Goal: Check status: Check status

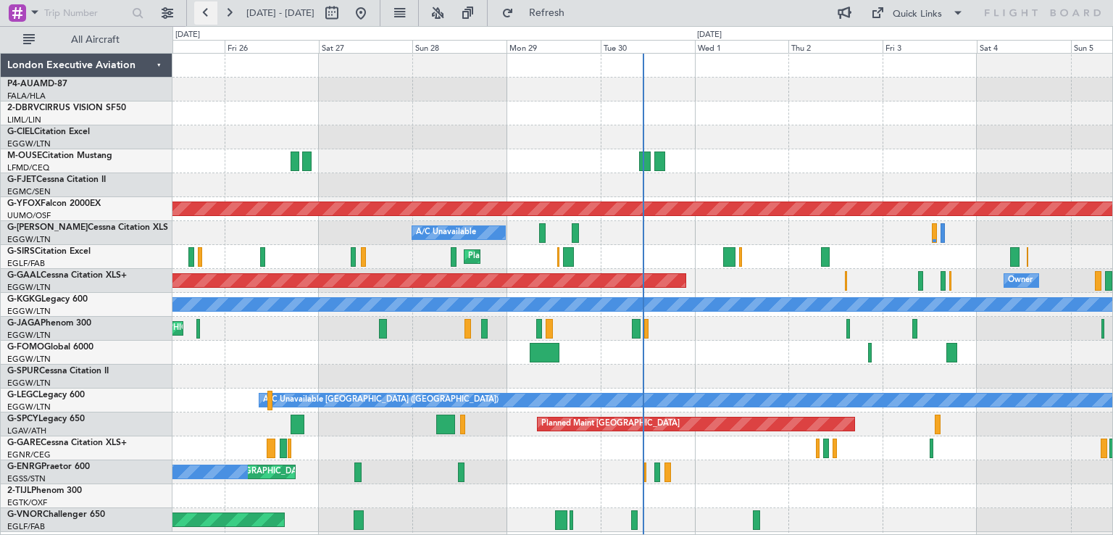
click at [201, 14] on button at bounding box center [205, 12] width 23 height 23
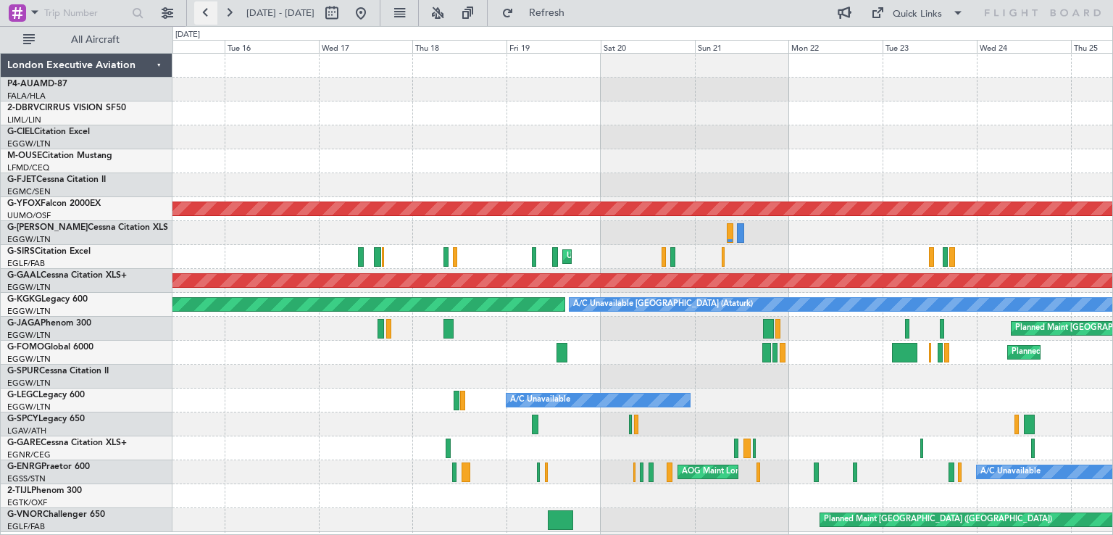
click at [201, 14] on button at bounding box center [205, 12] width 23 height 23
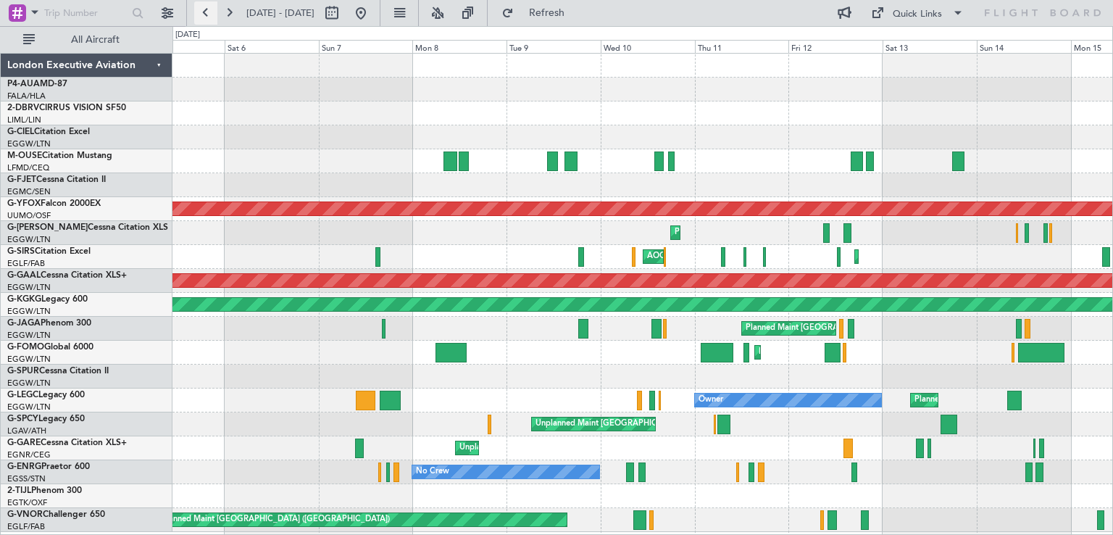
click at [201, 14] on button at bounding box center [205, 12] width 23 height 23
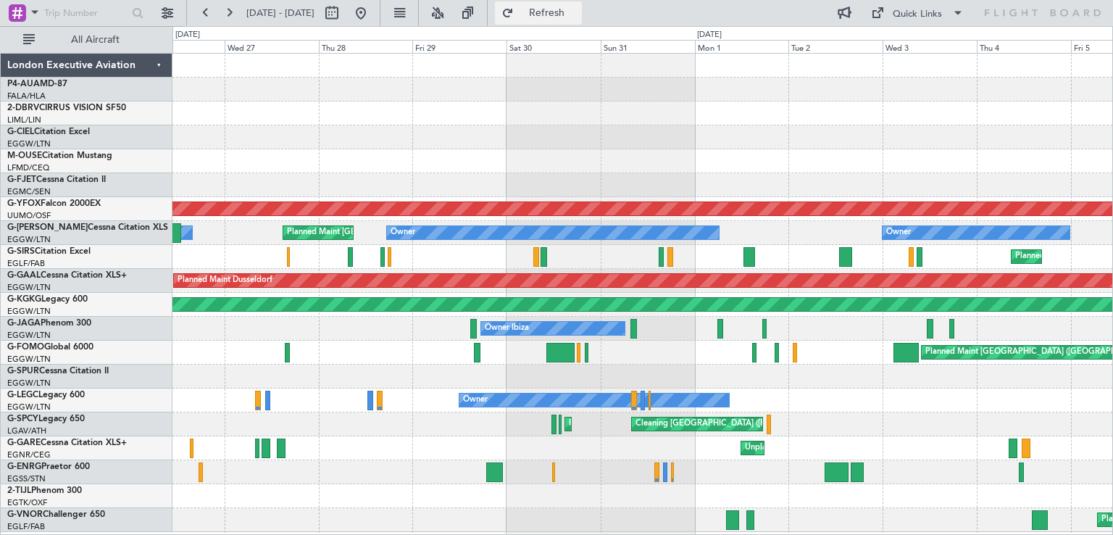
click at [582, 20] on button "Refresh" at bounding box center [538, 12] width 87 height 23
click at [227, 12] on button at bounding box center [228, 12] width 23 height 23
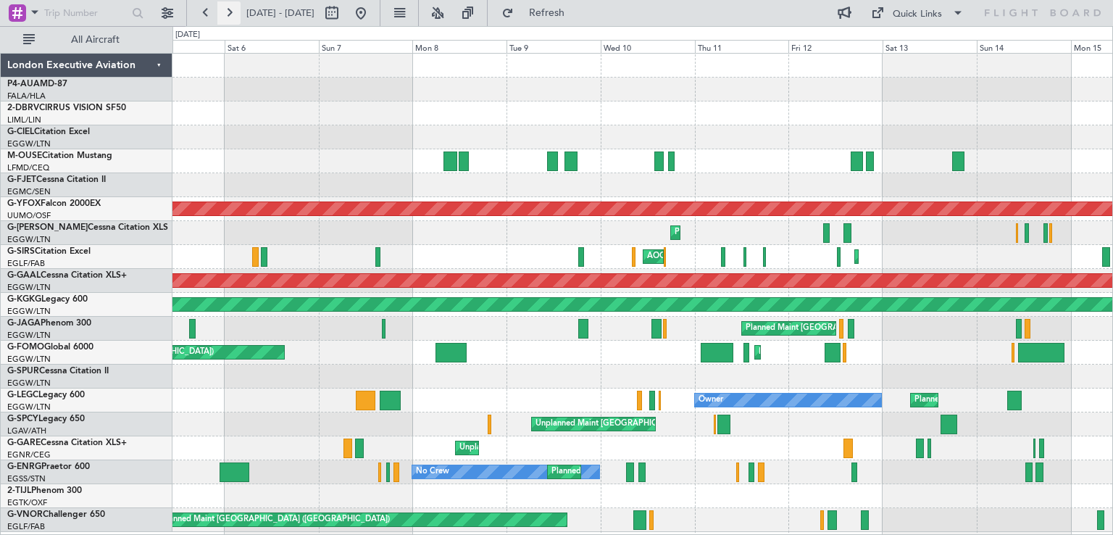
click at [227, 12] on button at bounding box center [228, 12] width 23 height 23
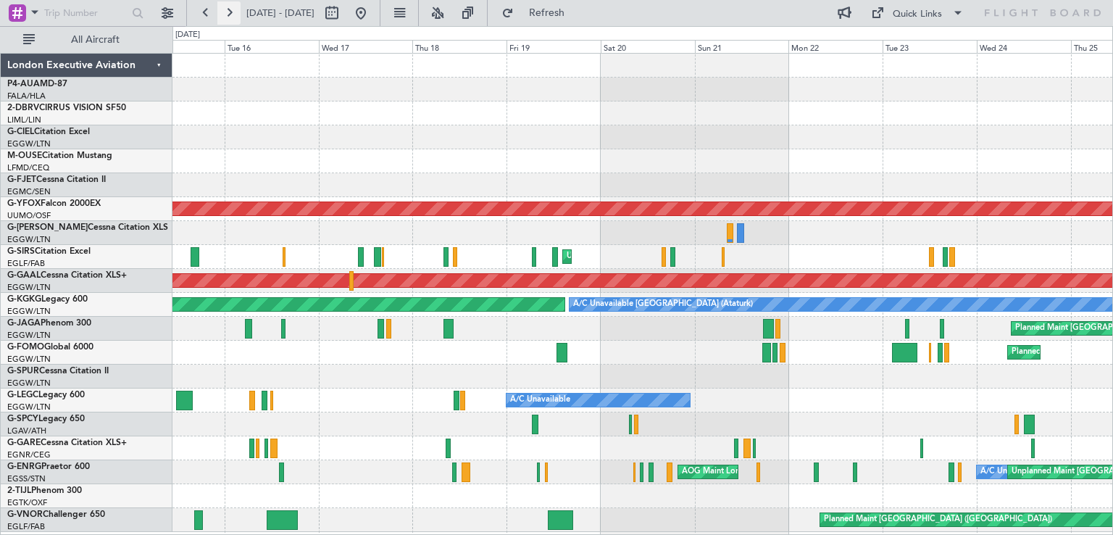
click at [227, 12] on button at bounding box center [228, 12] width 23 height 23
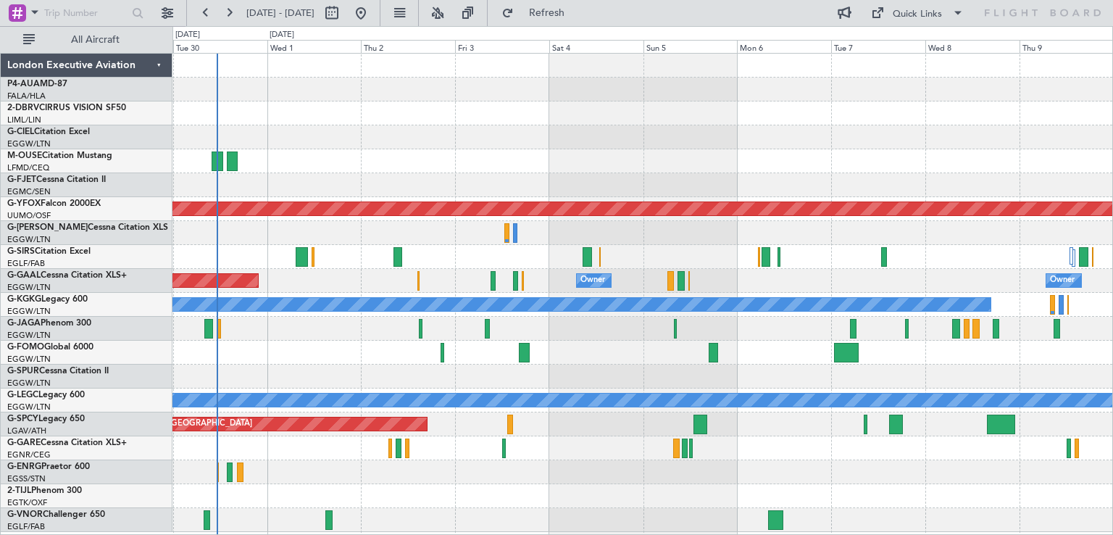
click at [393, 387] on div "AOG Maint Ostafyevo A/C Unavailable Planned Maint [GEOGRAPHIC_DATA] ([GEOGRAPHI…" at bounding box center [641, 293] width 939 height 478
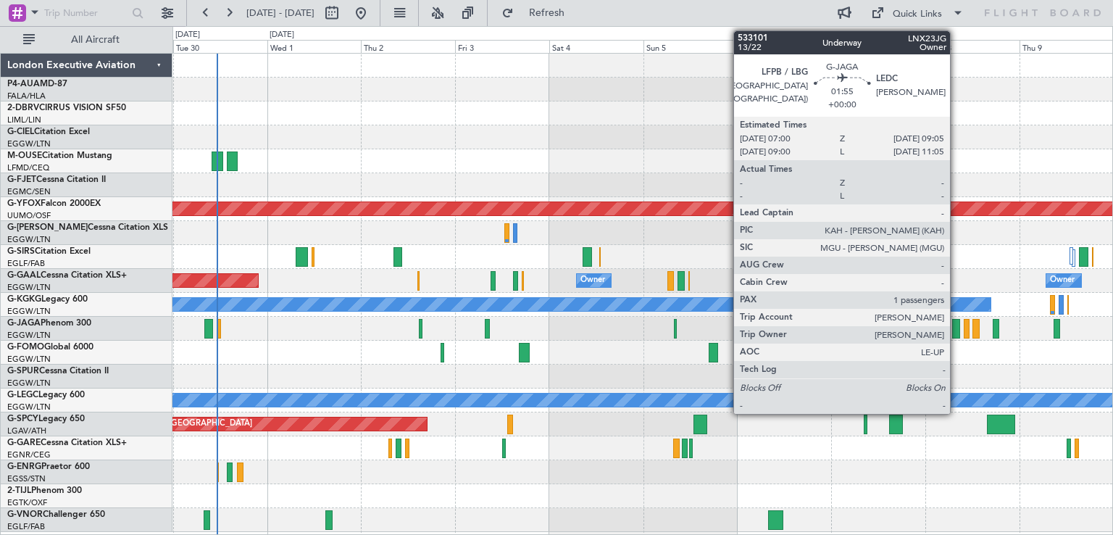
click at [956, 327] on div at bounding box center [956, 329] width 9 height 20
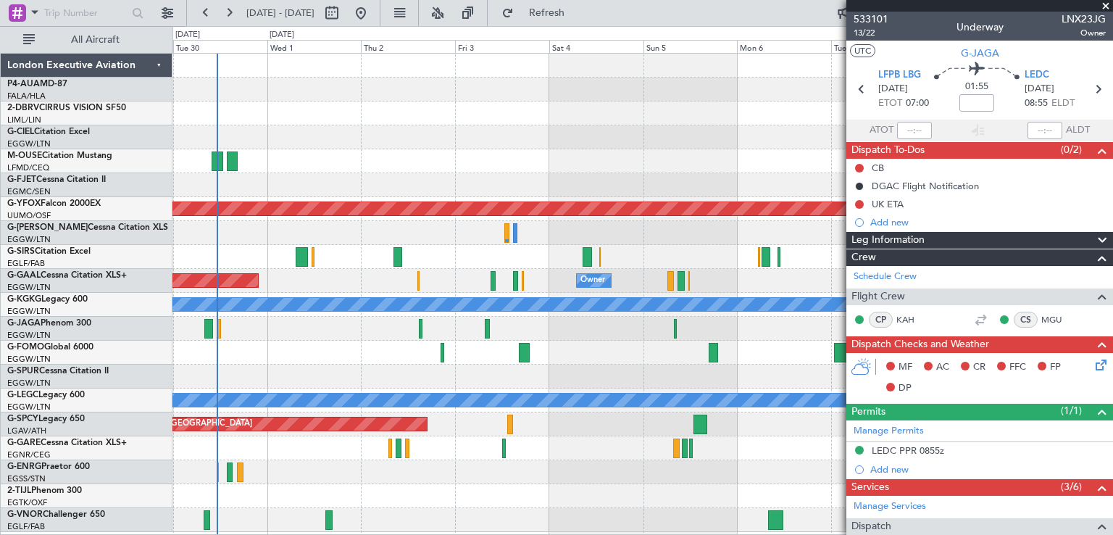
click at [1106, 5] on span at bounding box center [1105, 6] width 14 height 13
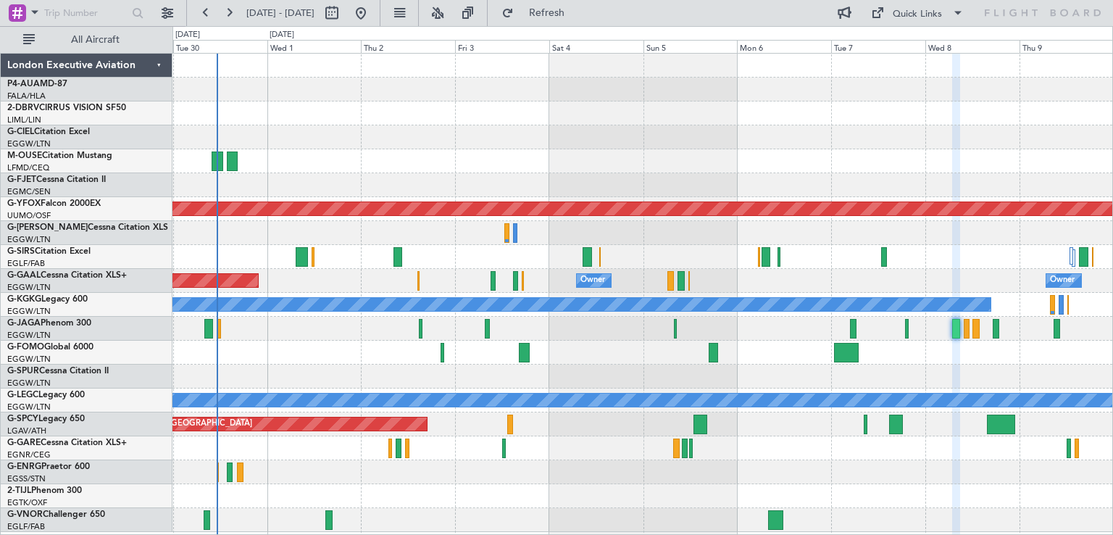
type input "0"
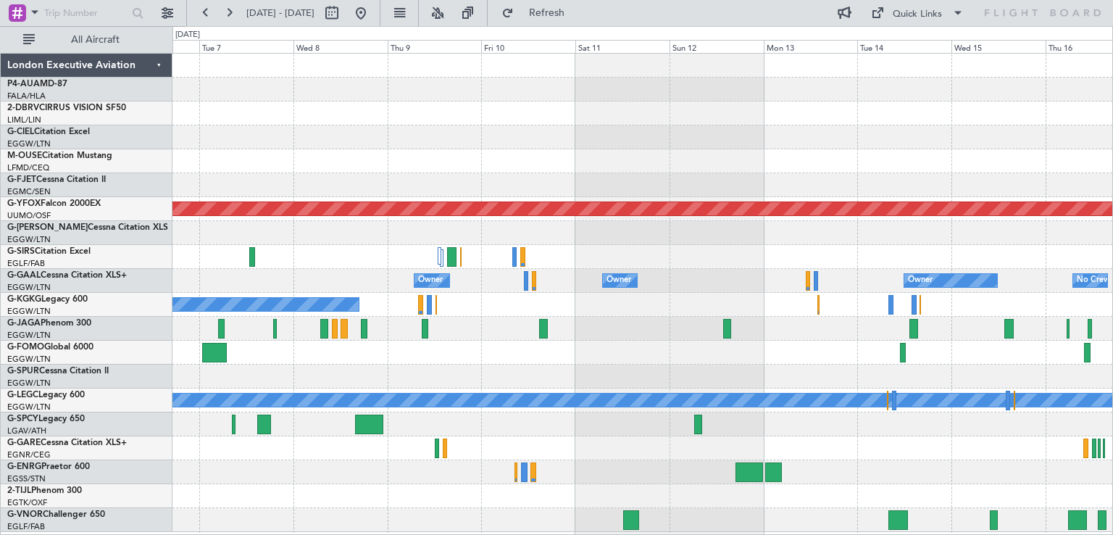
click at [349, 387] on div at bounding box center [641, 376] width 939 height 24
